Goal: Navigation & Orientation: Find specific page/section

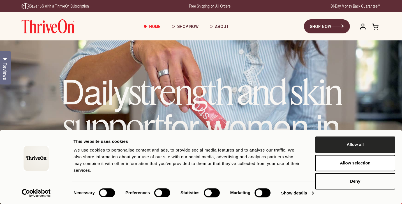
click at [343, 142] on button "Allow all" at bounding box center [355, 144] width 80 height 16
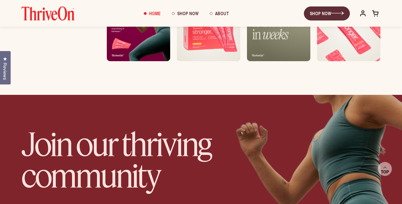
scroll to position [3381, 0]
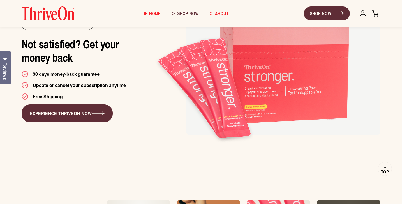
click at [219, 14] on span "About" at bounding box center [222, 13] width 14 height 6
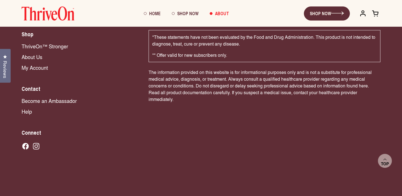
scroll to position [1876, 0]
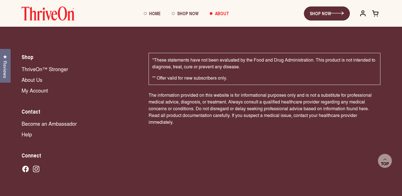
click at [40, 119] on link "Become an Ambassador" at bounding box center [80, 122] width 116 height 7
